Goal: Task Accomplishment & Management: Manage account settings

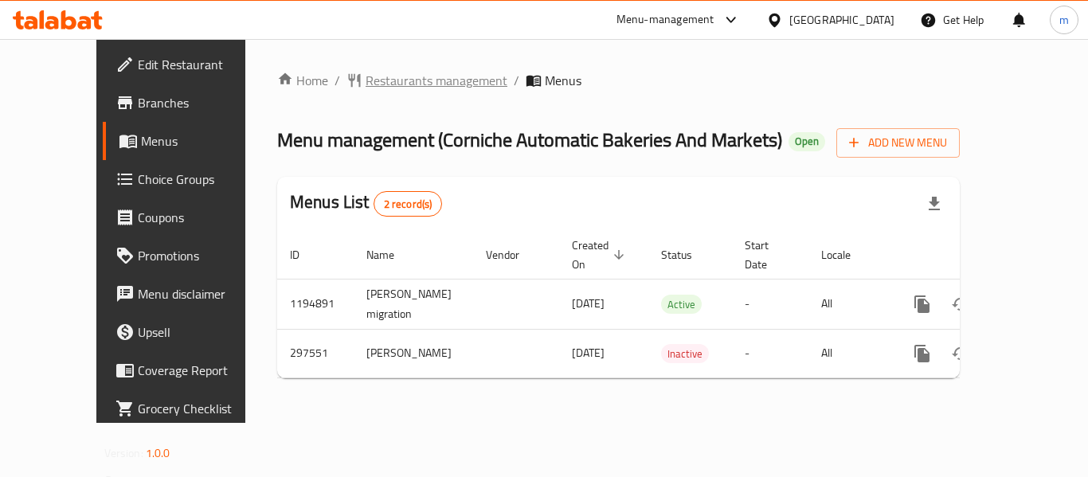
drag, startPoint x: 0, startPoint y: 0, endPoint x: 382, endPoint y: 79, distance: 390.4
click at [382, 79] on span "Restaurants management" at bounding box center [437, 80] width 142 height 19
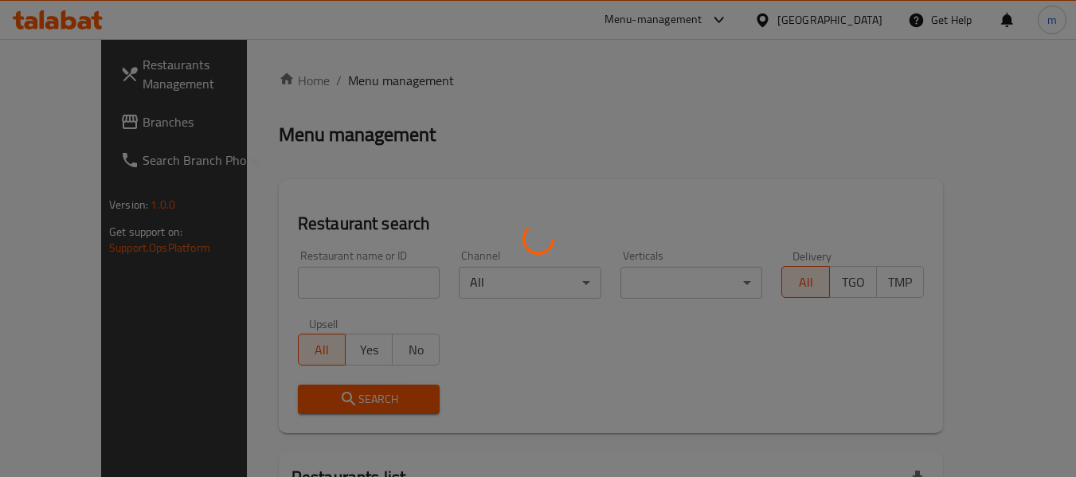
click at [57, 119] on div at bounding box center [538, 238] width 1076 height 477
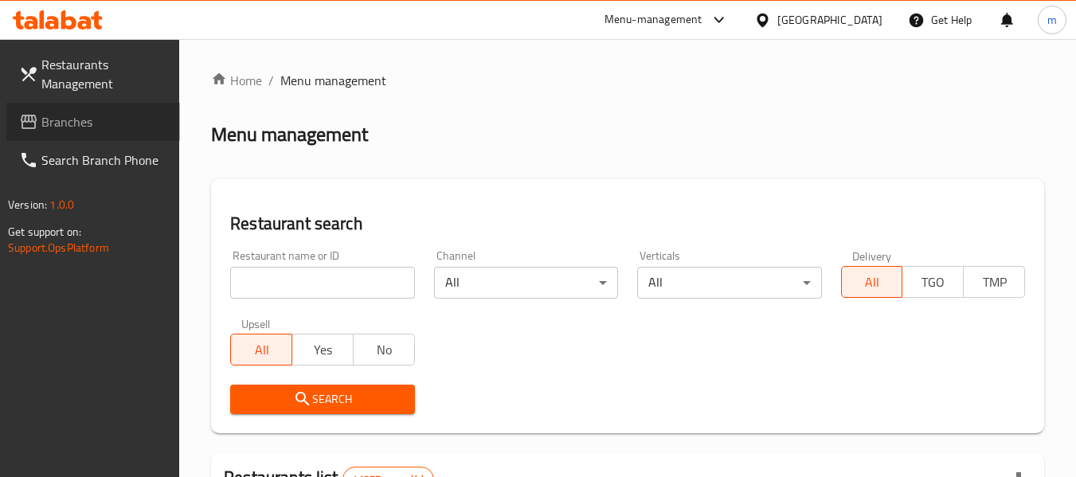
click at [64, 118] on span "Branches" at bounding box center [104, 121] width 126 height 19
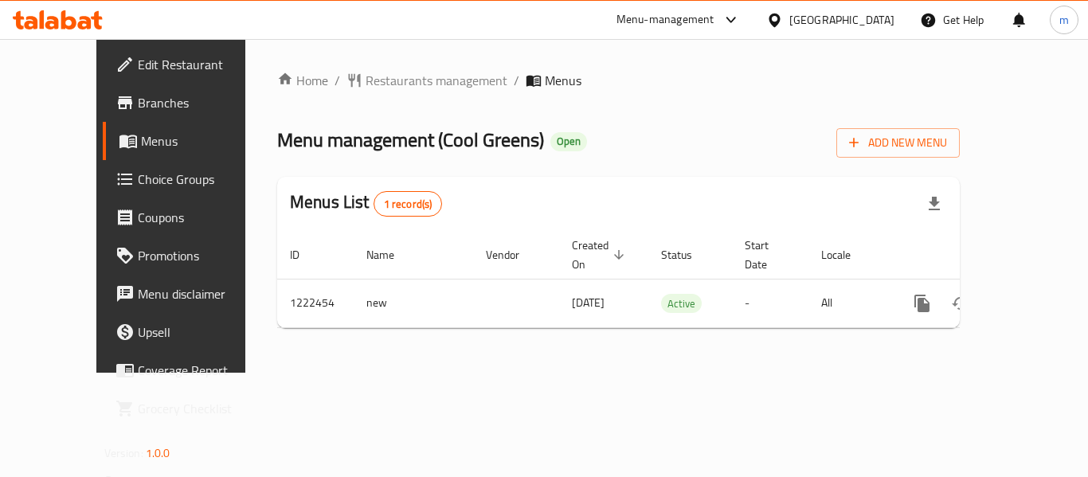
click at [821, 22] on div "[GEOGRAPHIC_DATA]" at bounding box center [841, 20] width 105 height 18
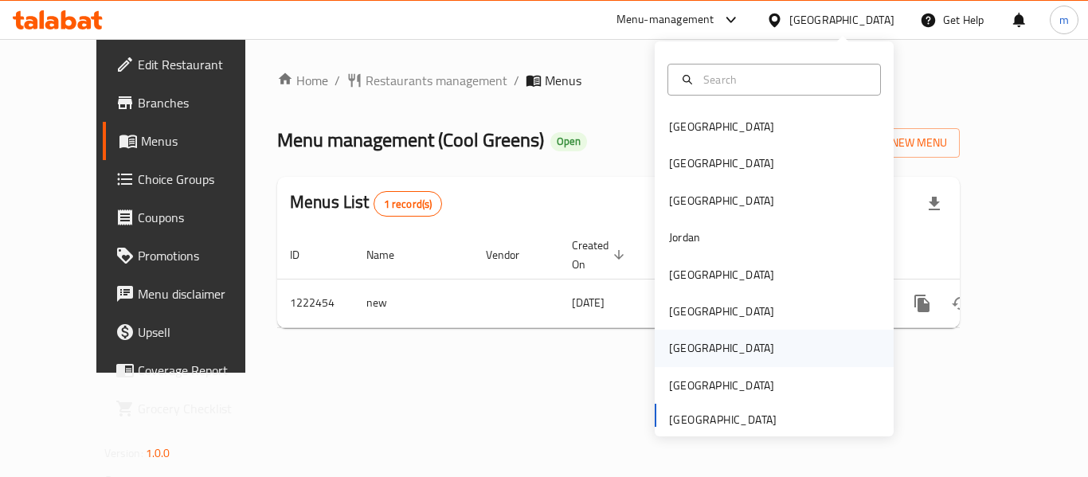
click at [695, 345] on div "Qatar" at bounding box center [721, 348] width 131 height 37
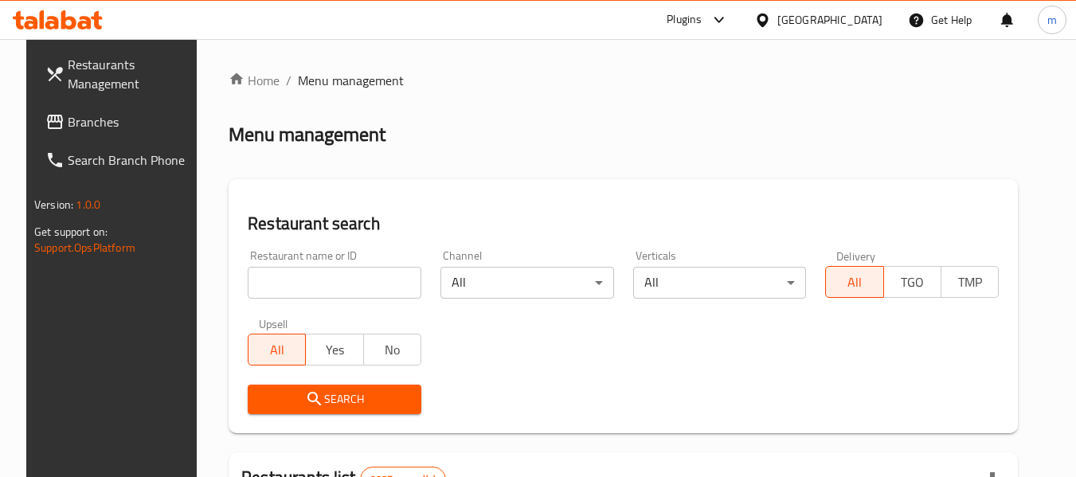
click at [68, 117] on span "Branches" at bounding box center [131, 121] width 126 height 19
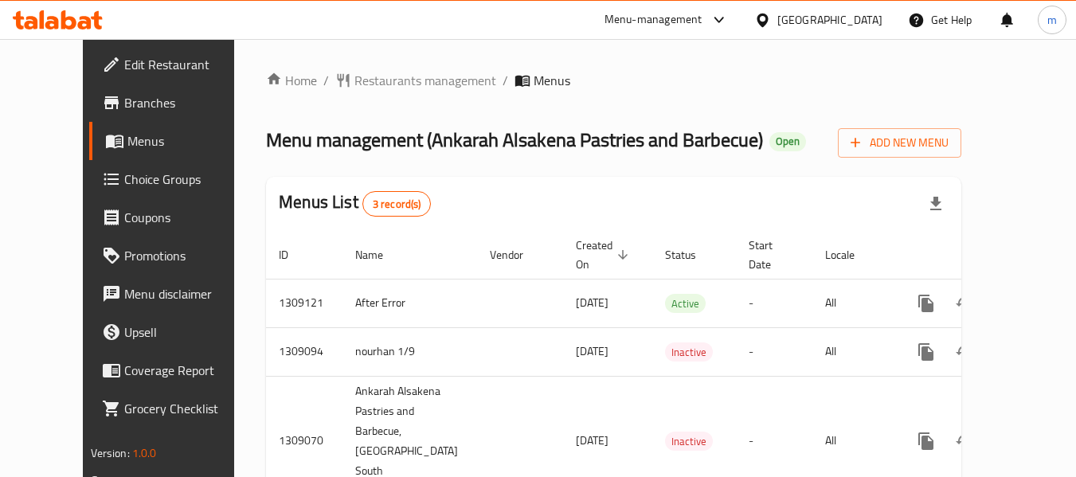
click at [848, 30] on div "[GEOGRAPHIC_DATA]" at bounding box center [819, 20] width 154 height 38
click at [862, 11] on div "[GEOGRAPHIC_DATA]" at bounding box center [829, 20] width 105 height 18
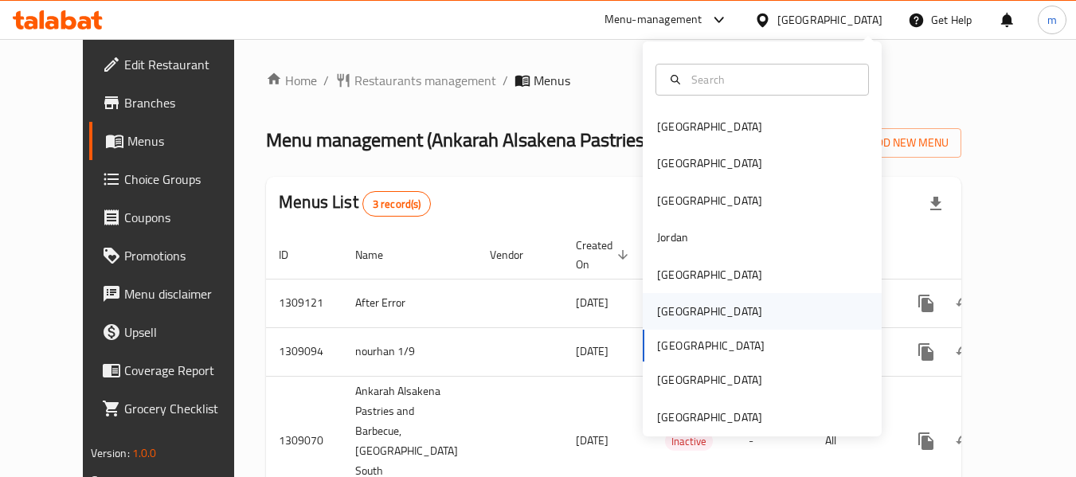
click at [651, 299] on div "[GEOGRAPHIC_DATA]" at bounding box center [709, 311] width 131 height 37
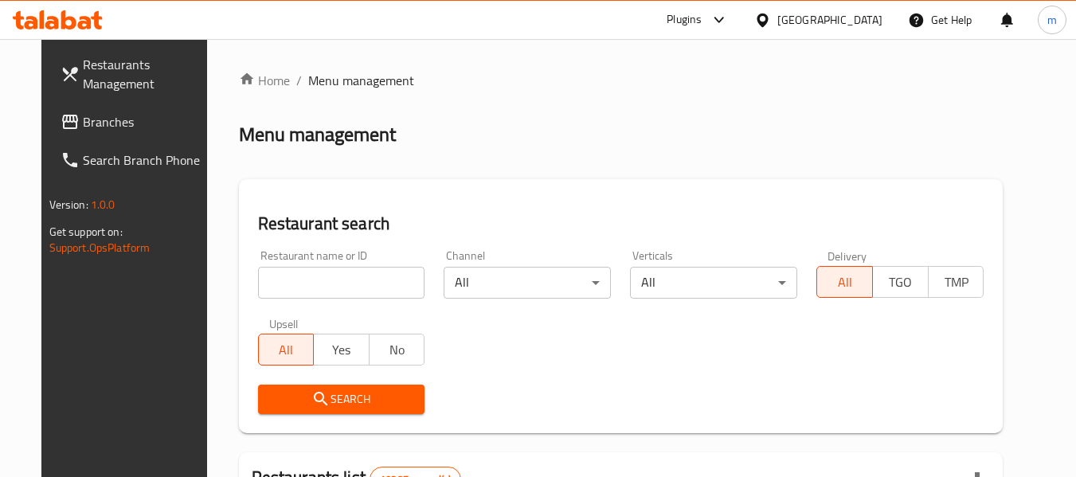
click at [83, 123] on span "Branches" at bounding box center [146, 121] width 126 height 19
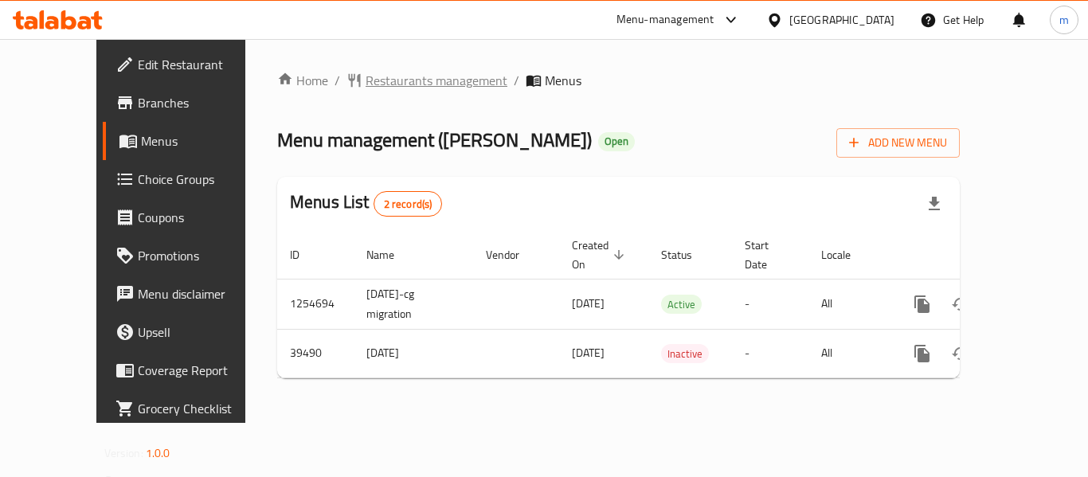
click at [376, 84] on span "Restaurants management" at bounding box center [437, 80] width 142 height 19
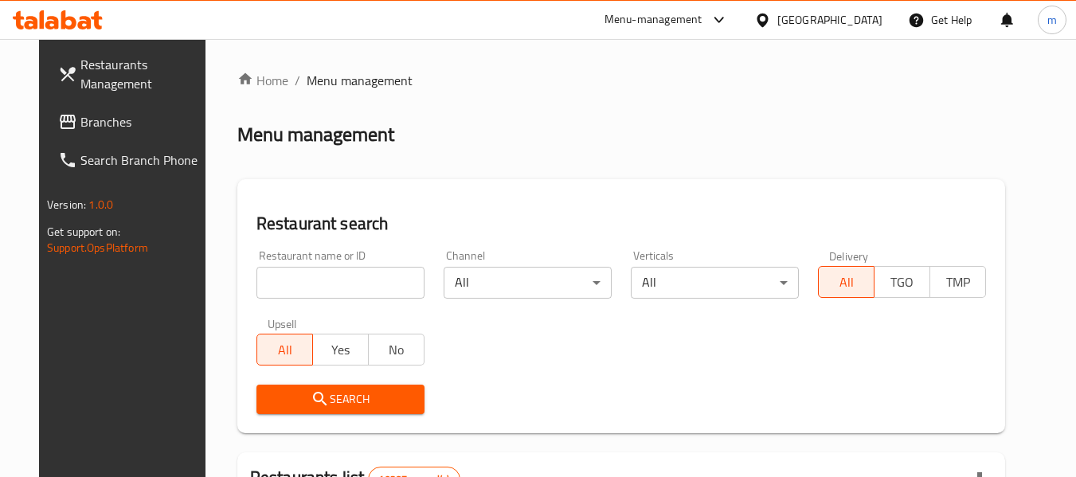
click at [50, 109] on link "Branches" at bounding box center [132, 122] width 174 height 38
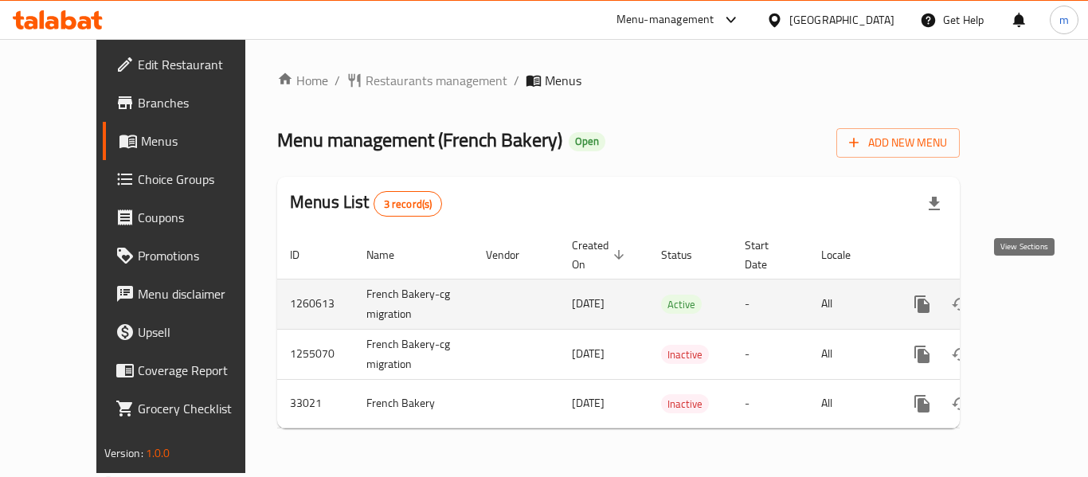
click at [1030, 297] on icon "enhanced table" at bounding box center [1037, 304] width 14 height 14
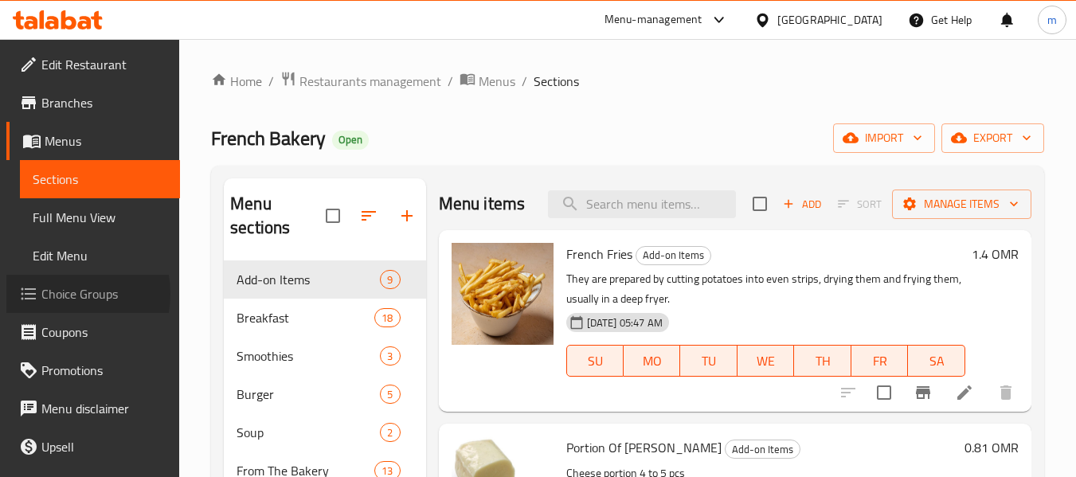
click at [60, 294] on span "Choice Groups" at bounding box center [104, 293] width 126 height 19
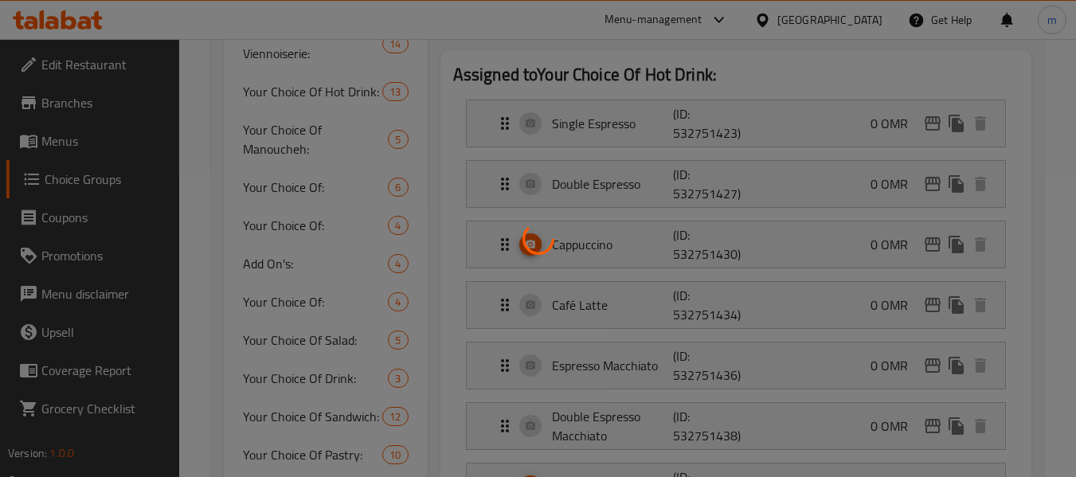
scroll to position [398, 0]
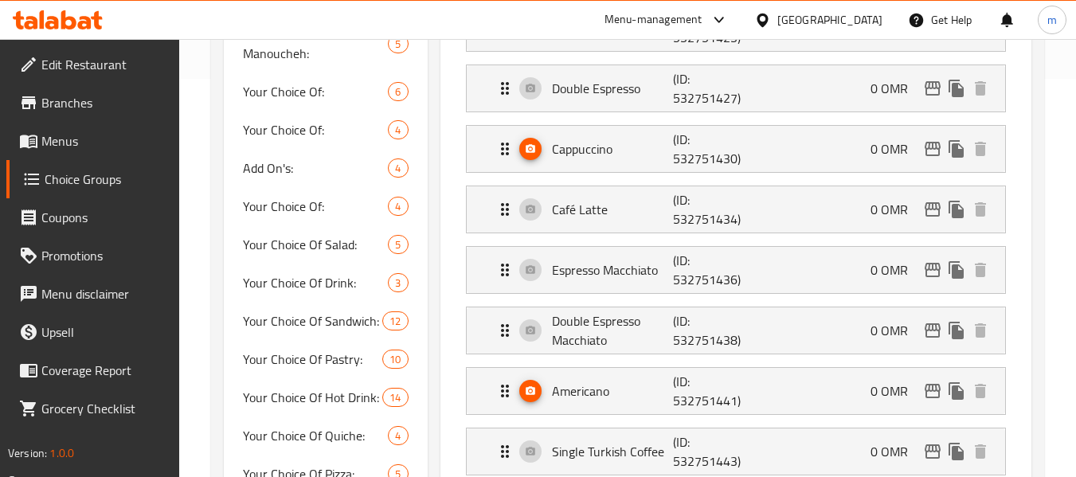
click at [273, 178] on span "Add On's:" at bounding box center [291, 168] width 97 height 19
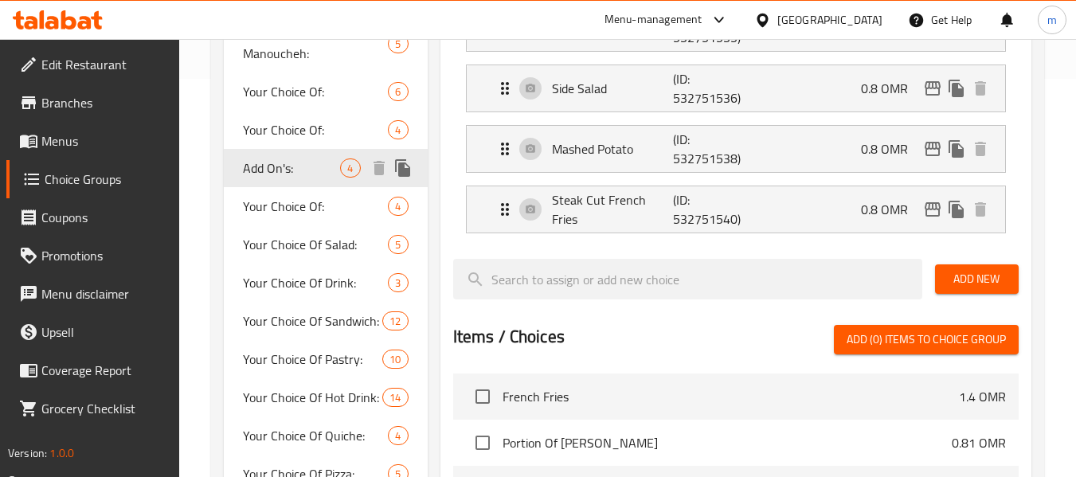
type input "Add On's:"
type input "الإضافات:"
type input "4"
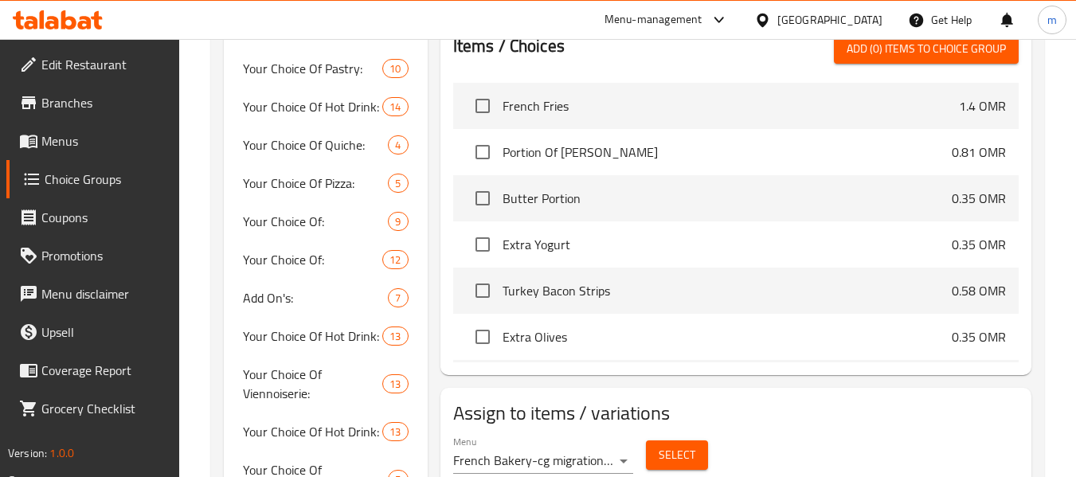
scroll to position [717, 0]
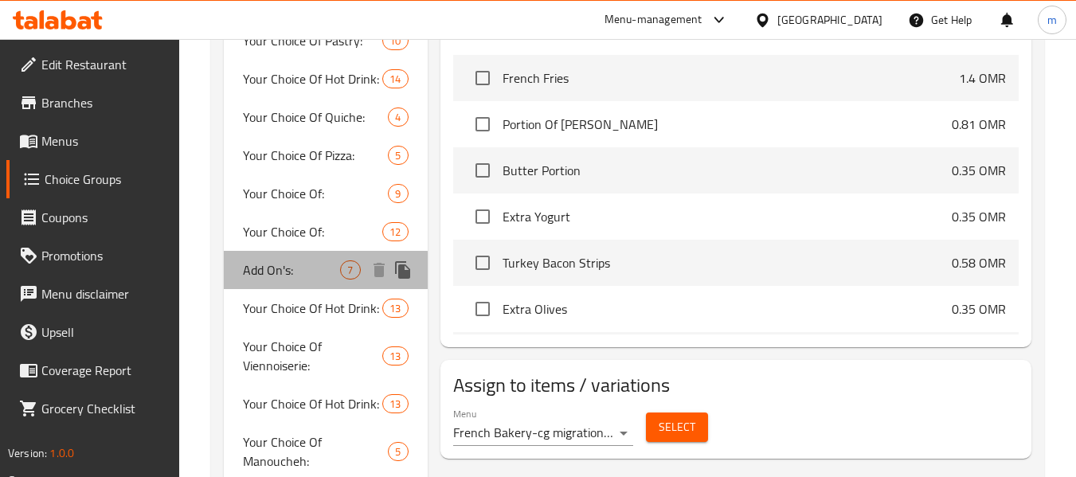
click at [272, 274] on span "Add On's:" at bounding box center [291, 269] width 97 height 19
type input "0"
type input "7"
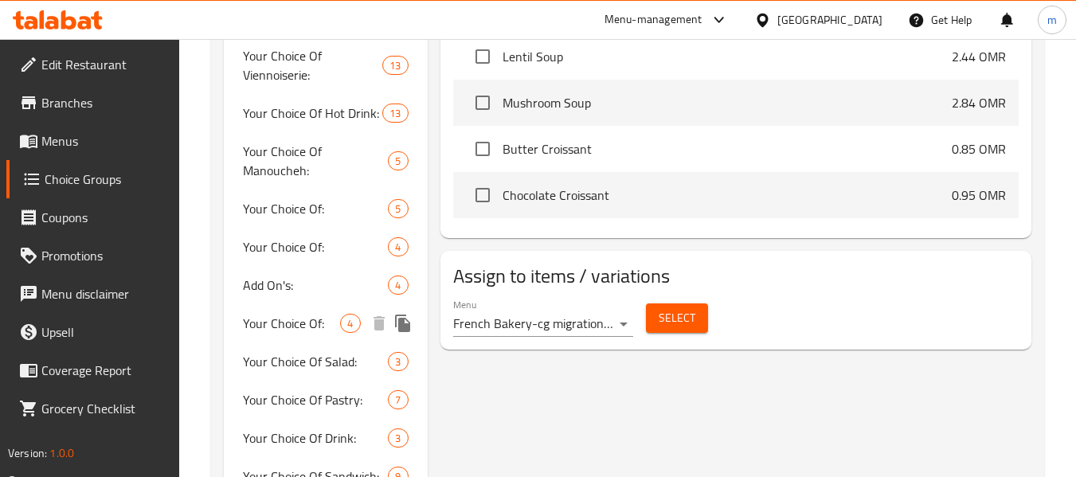
scroll to position [1035, 0]
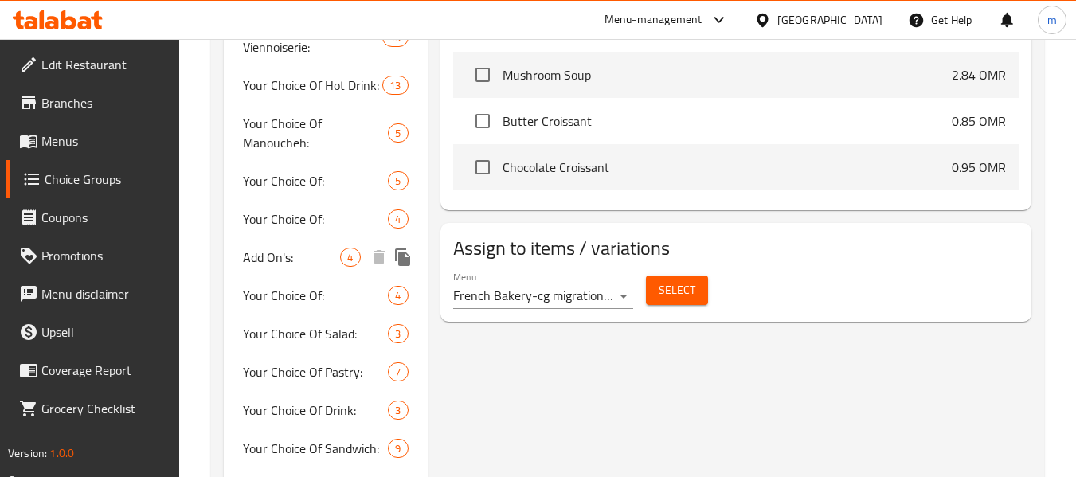
click at [270, 264] on span "Add On's:" at bounding box center [291, 257] width 97 height 19
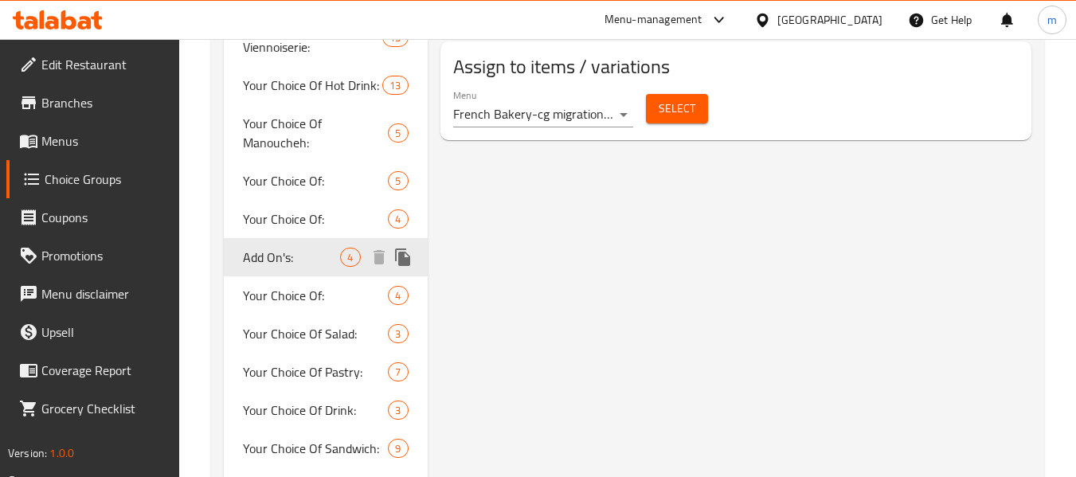
type input "1"
type input "4"
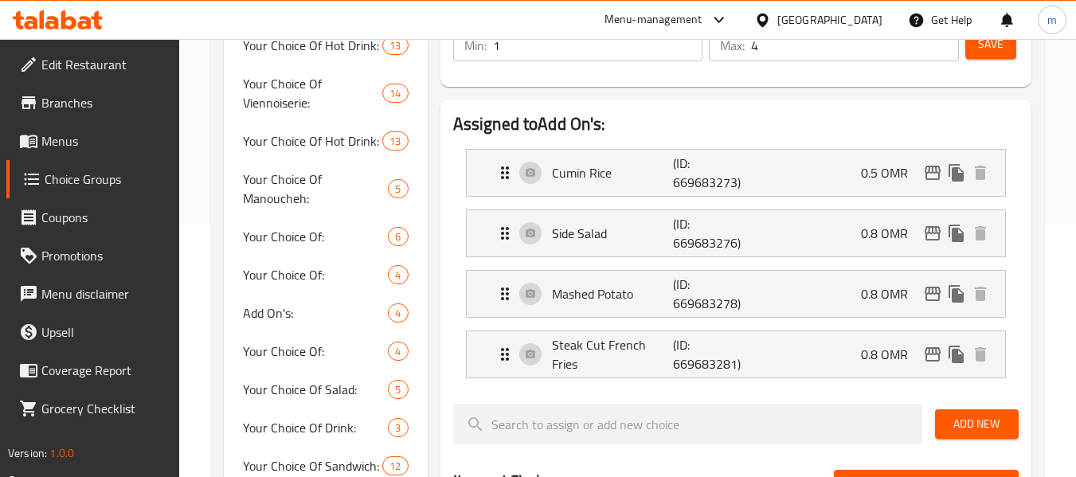
scroll to position [0, 0]
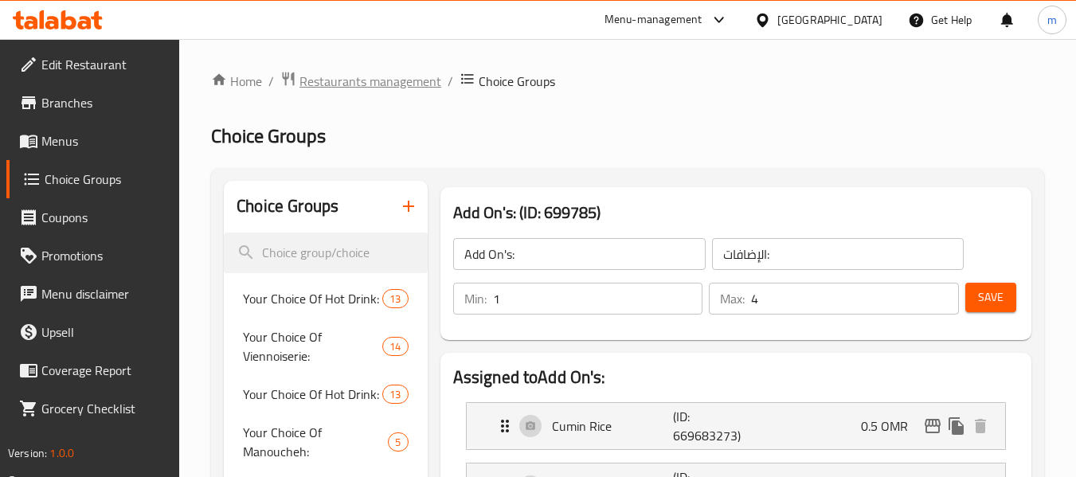
click at [381, 81] on span "Restaurants management" at bounding box center [370, 81] width 142 height 19
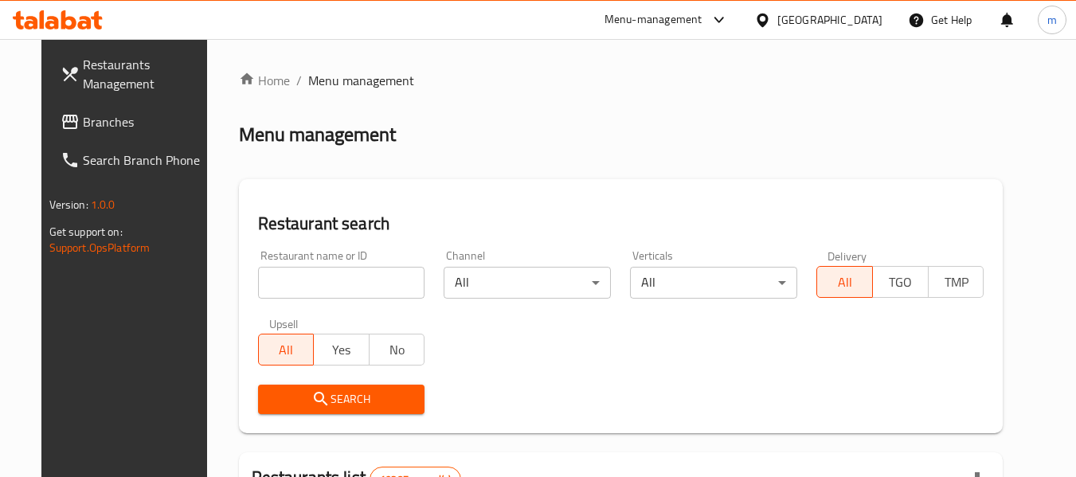
click at [83, 120] on span "Branches" at bounding box center [146, 121] width 126 height 19
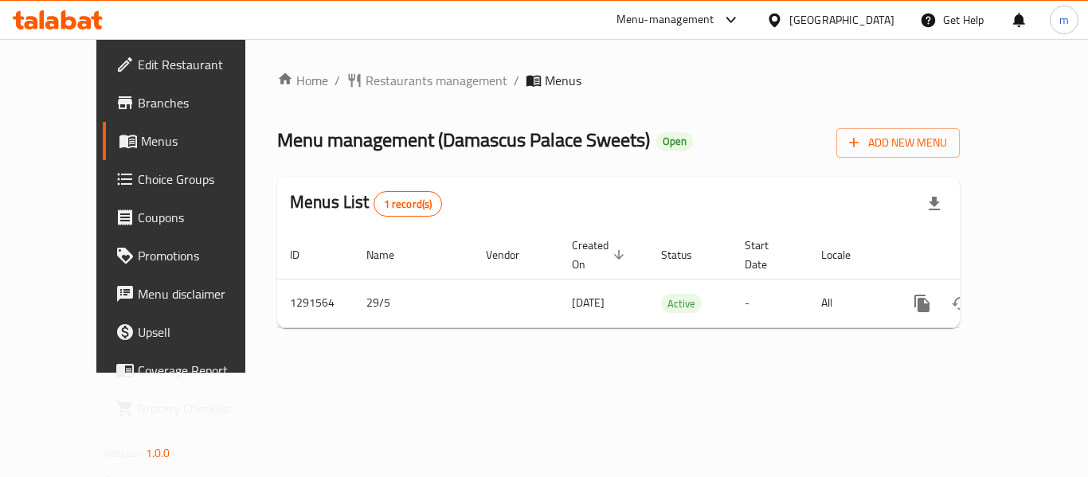
click at [842, 6] on div "[GEOGRAPHIC_DATA]" at bounding box center [831, 20] width 154 height 38
click at [783, 17] on icon at bounding box center [774, 20] width 17 height 17
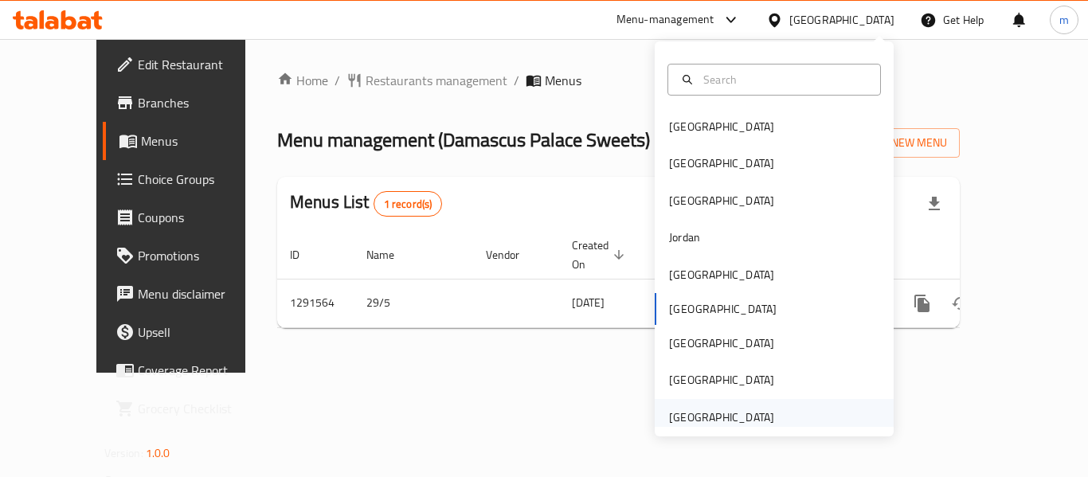
click at [685, 410] on div "[GEOGRAPHIC_DATA]" at bounding box center [721, 418] width 105 height 18
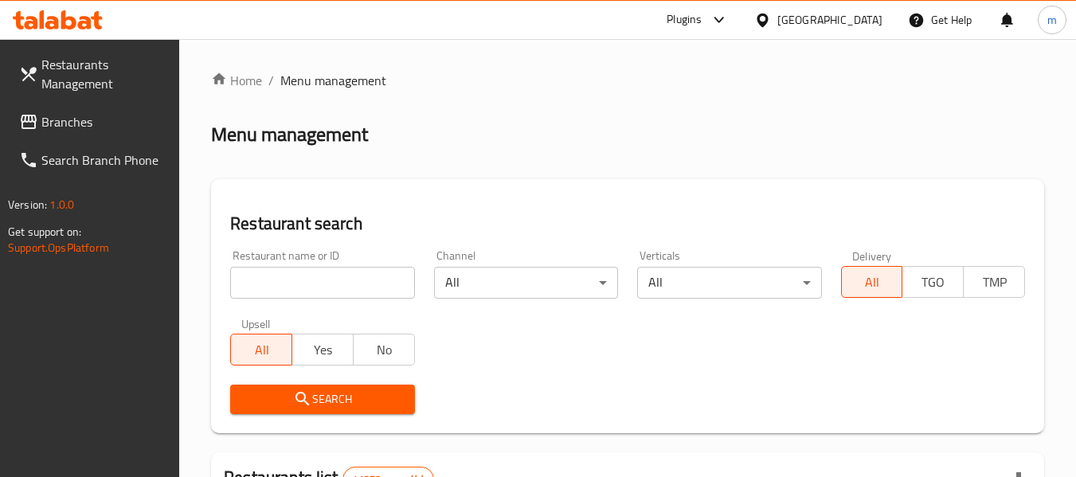
click at [60, 114] on span "Branches" at bounding box center [104, 121] width 126 height 19
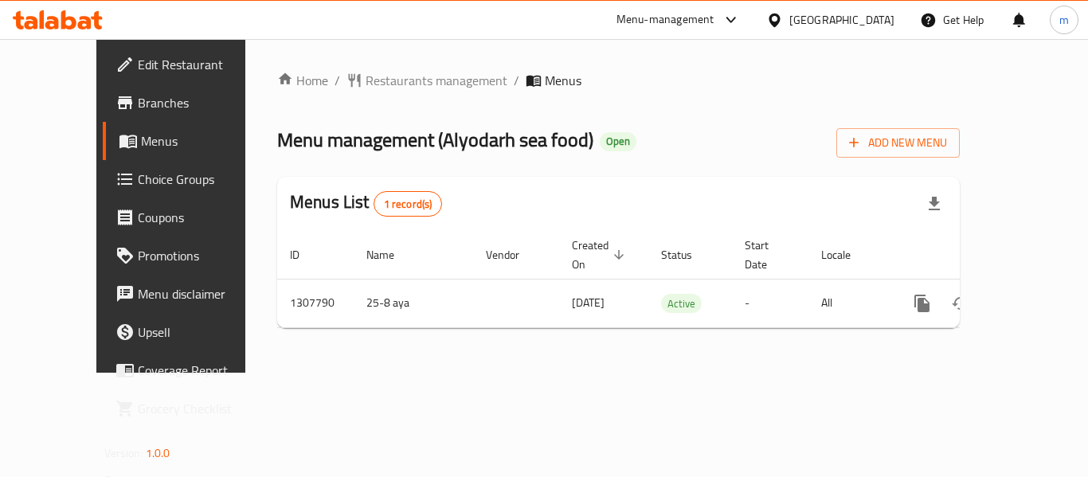
click at [814, 25] on div "[GEOGRAPHIC_DATA]" at bounding box center [841, 20] width 105 height 18
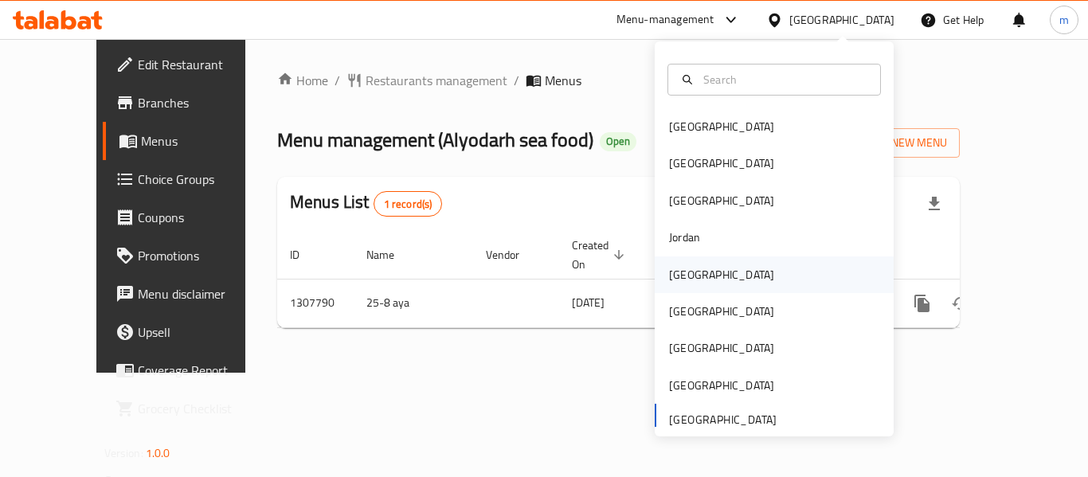
click at [682, 279] on div "[GEOGRAPHIC_DATA]" at bounding box center [721, 275] width 105 height 18
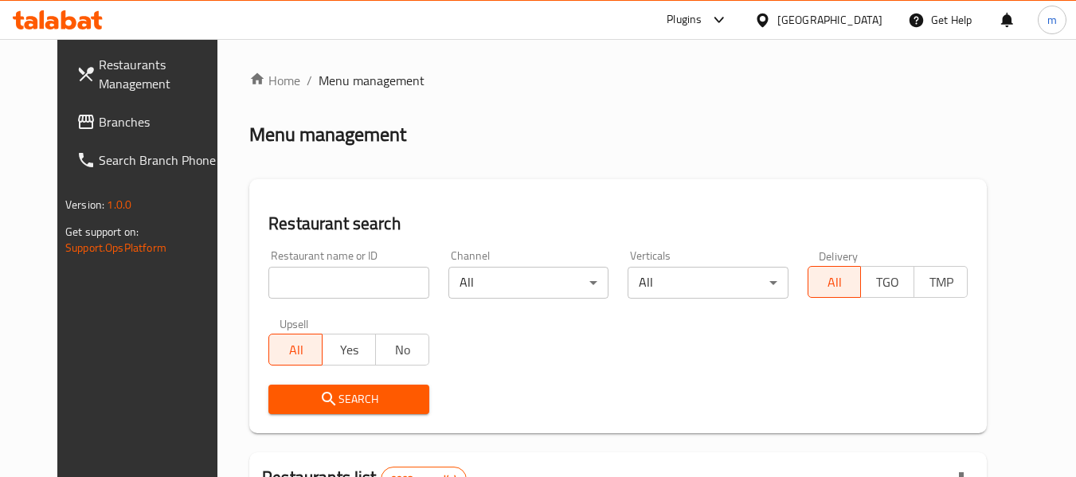
click at [99, 125] on span "Branches" at bounding box center [162, 121] width 126 height 19
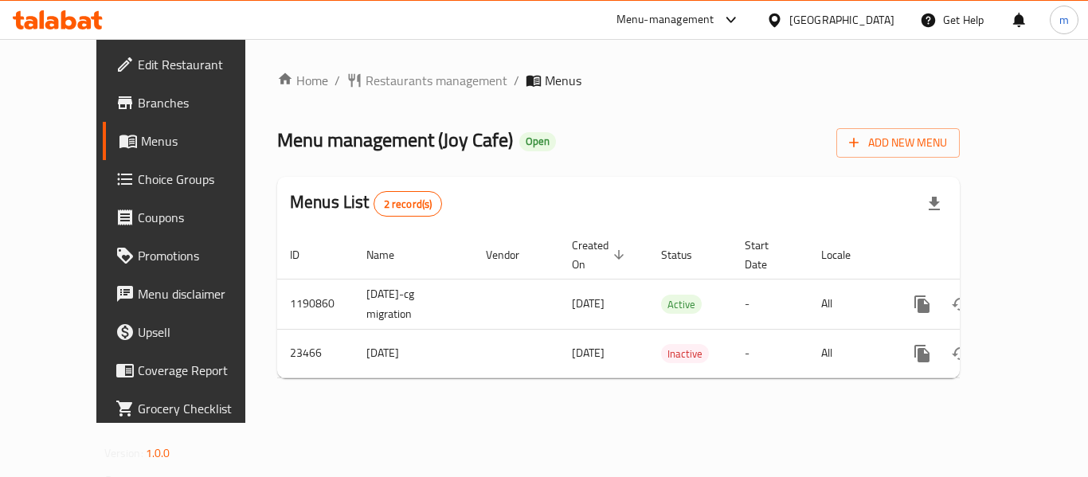
click at [783, 21] on icon at bounding box center [774, 20] width 17 height 17
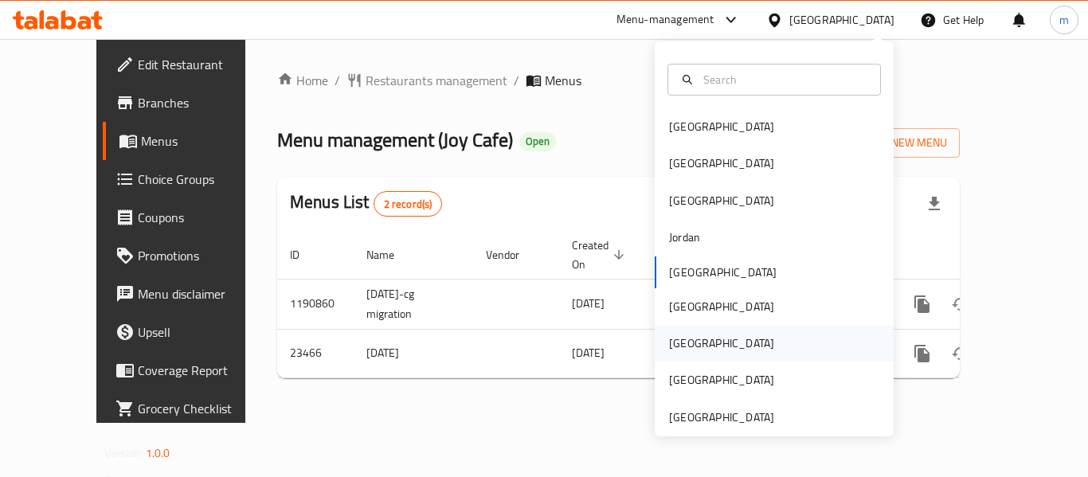
click at [689, 345] on div "[GEOGRAPHIC_DATA]" at bounding box center [721, 343] width 131 height 37
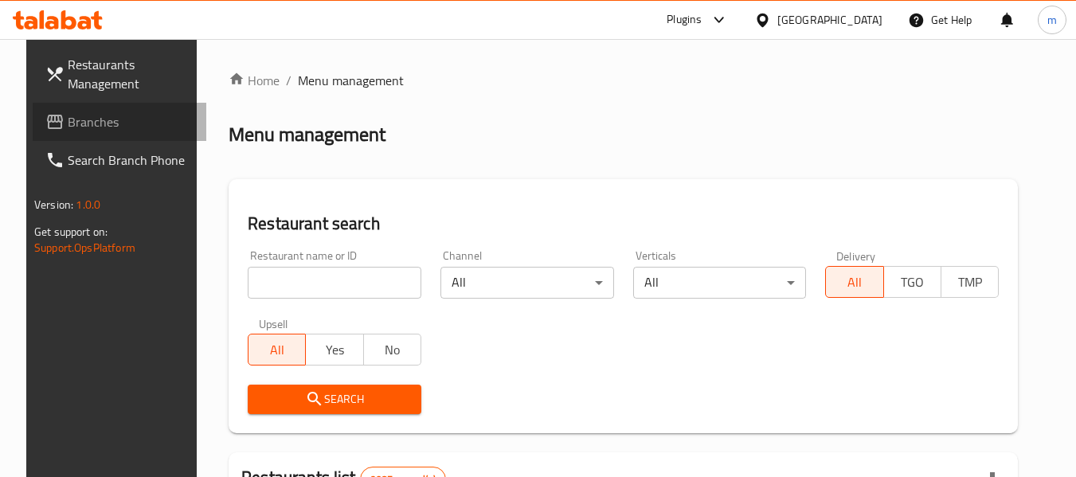
click at [69, 121] on span "Branches" at bounding box center [131, 121] width 126 height 19
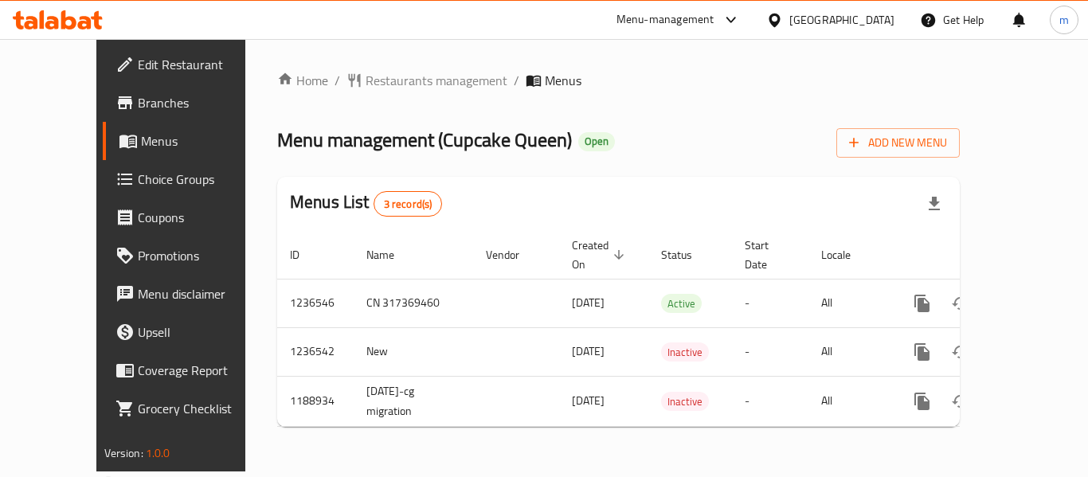
click at [789, 17] on div at bounding box center [777, 20] width 23 height 18
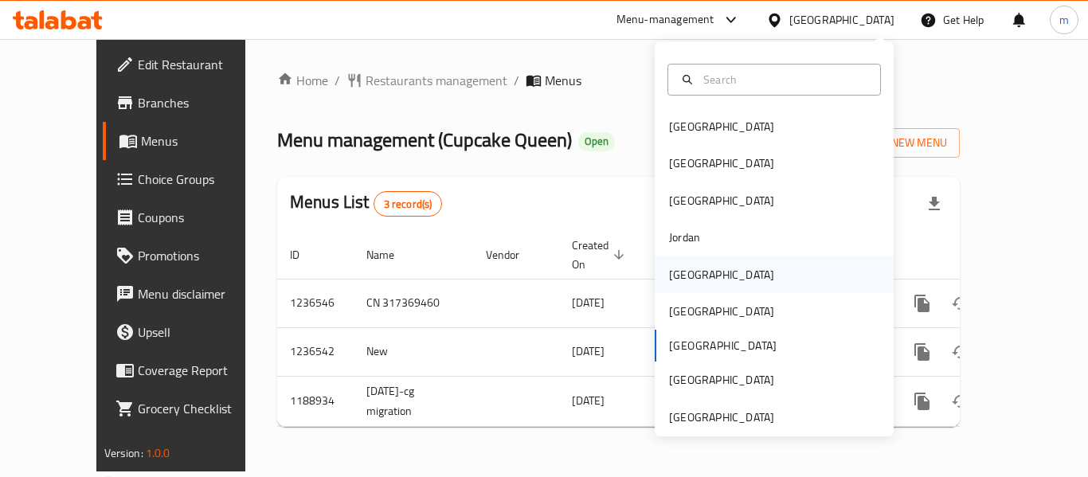
click at [694, 262] on div "[GEOGRAPHIC_DATA]" at bounding box center [721, 274] width 131 height 37
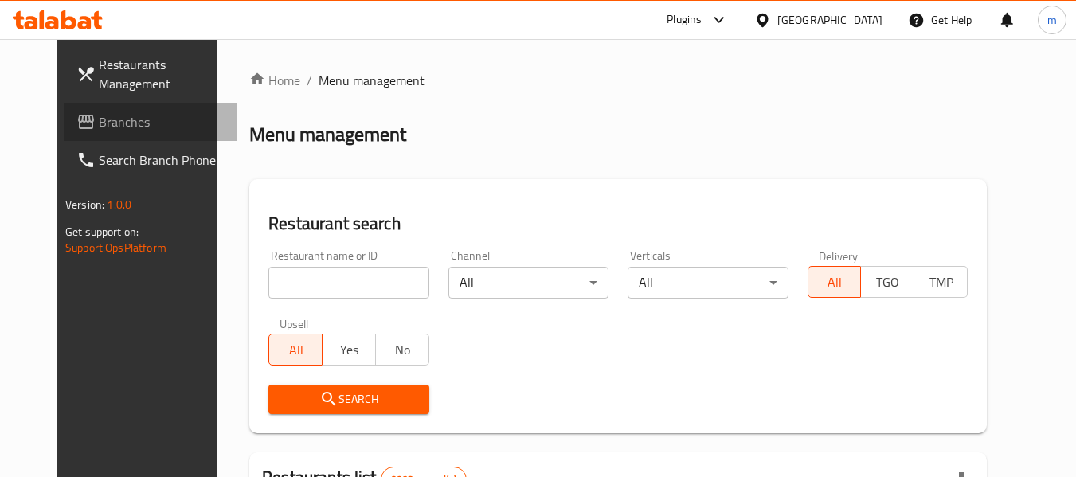
click at [119, 126] on span "Branches" at bounding box center [162, 121] width 126 height 19
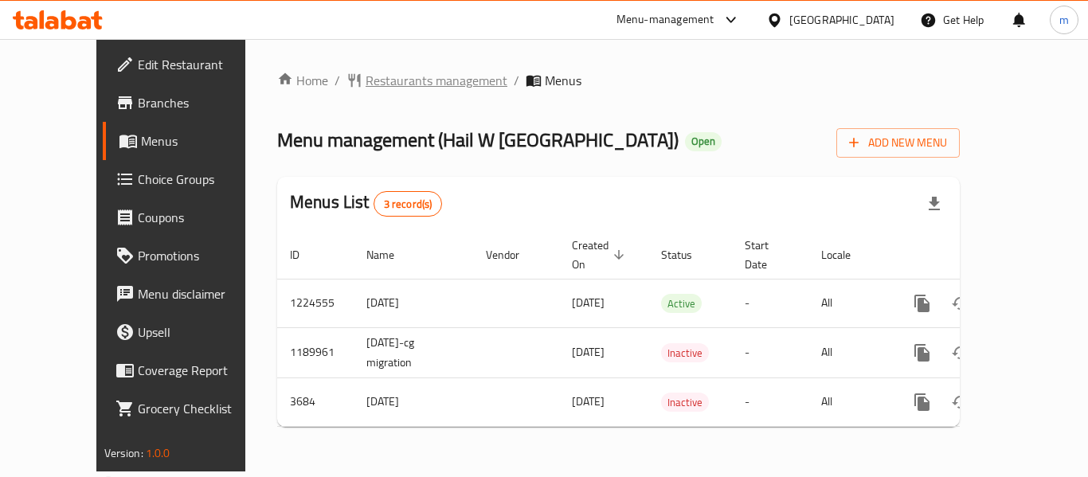
click at [368, 81] on span "Restaurants management" at bounding box center [437, 80] width 142 height 19
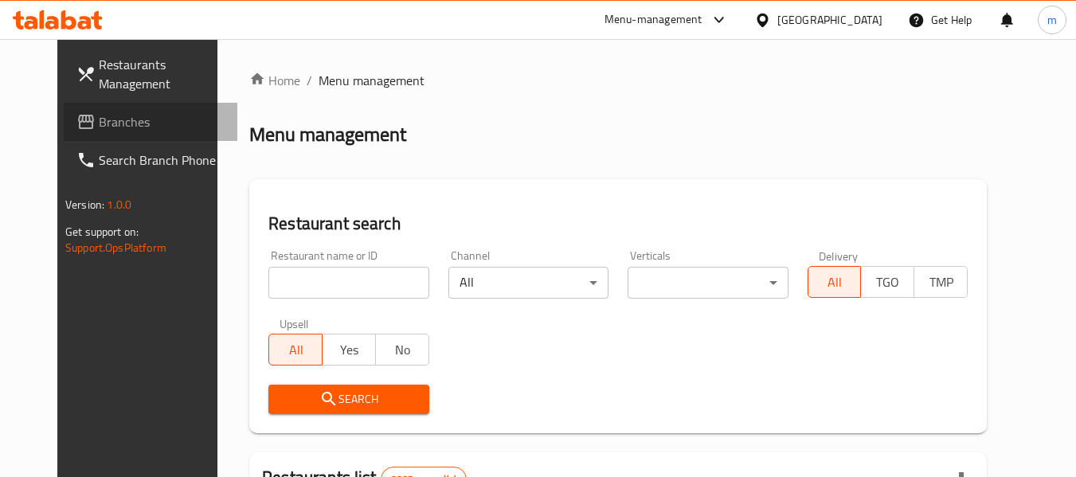
click at [99, 127] on span "Branches" at bounding box center [162, 121] width 126 height 19
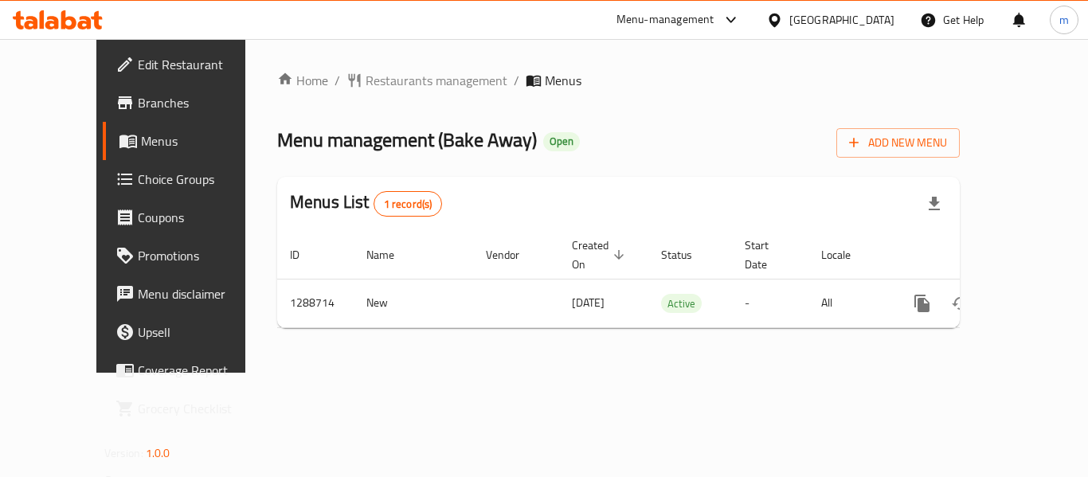
click at [866, 26] on div "[GEOGRAPHIC_DATA]" at bounding box center [841, 20] width 105 height 18
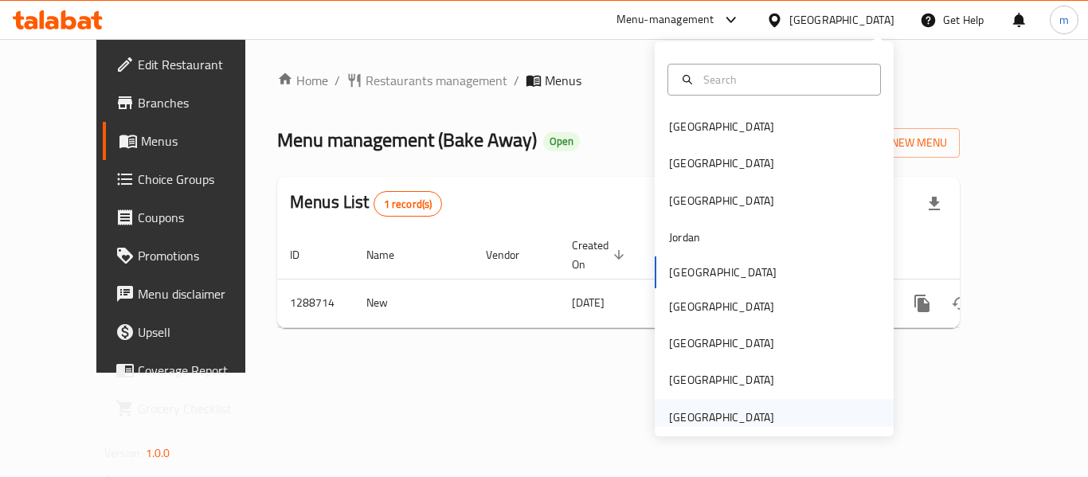
click at [686, 409] on div "[GEOGRAPHIC_DATA]" at bounding box center [721, 418] width 105 height 18
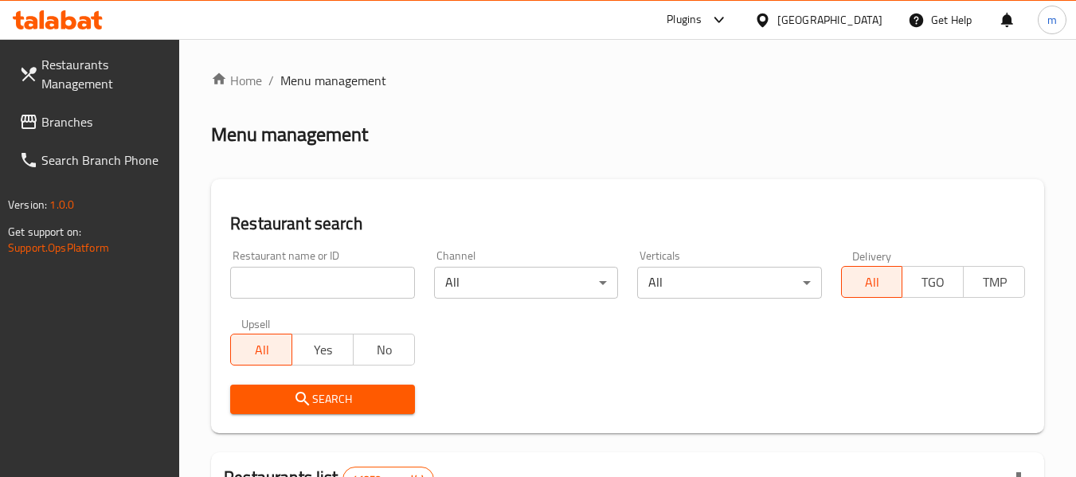
click at [61, 123] on span "Branches" at bounding box center [104, 121] width 126 height 19
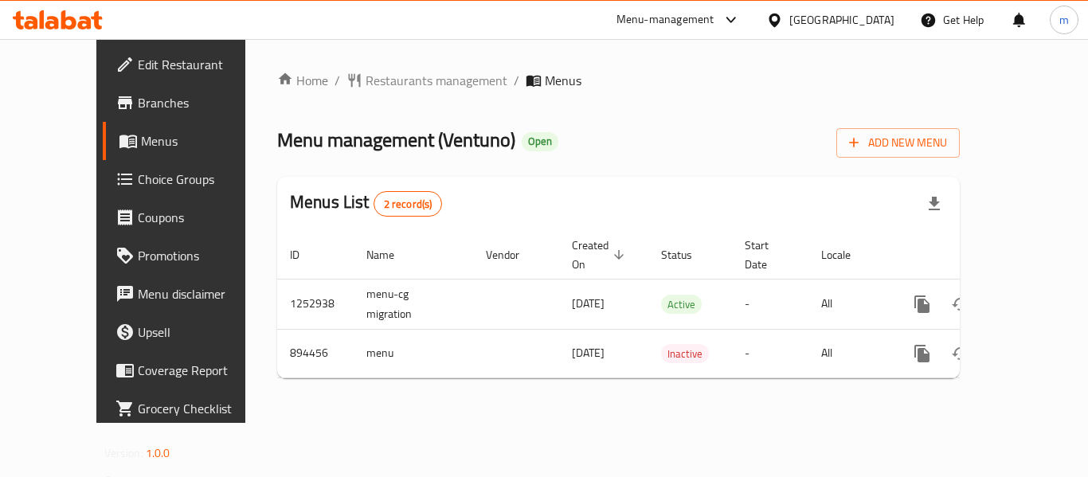
click at [622, 127] on div "Menu management ( Ventuno ) Open Add New Menu" at bounding box center [618, 140] width 683 height 36
